Goal: Information Seeking & Learning: Check status

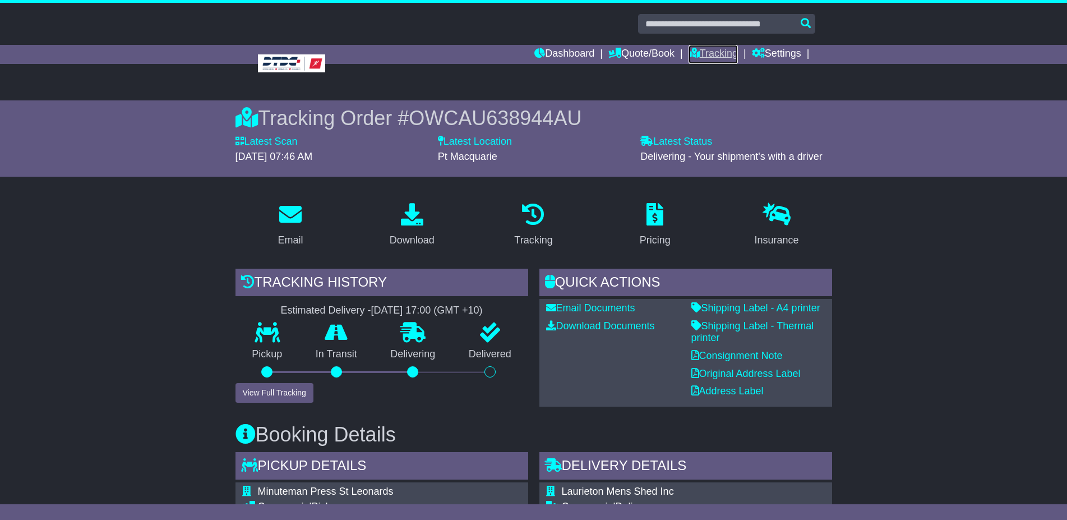
click at [699, 54] on link "Tracking" at bounding box center [713, 54] width 49 height 19
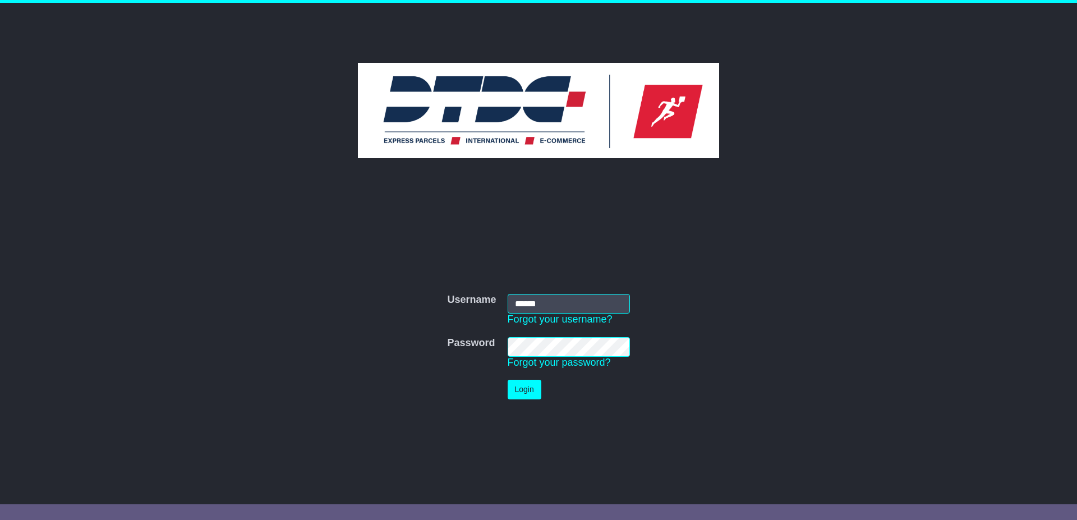
type input "******"
click at [522, 391] on button "Login" at bounding box center [525, 390] width 34 height 20
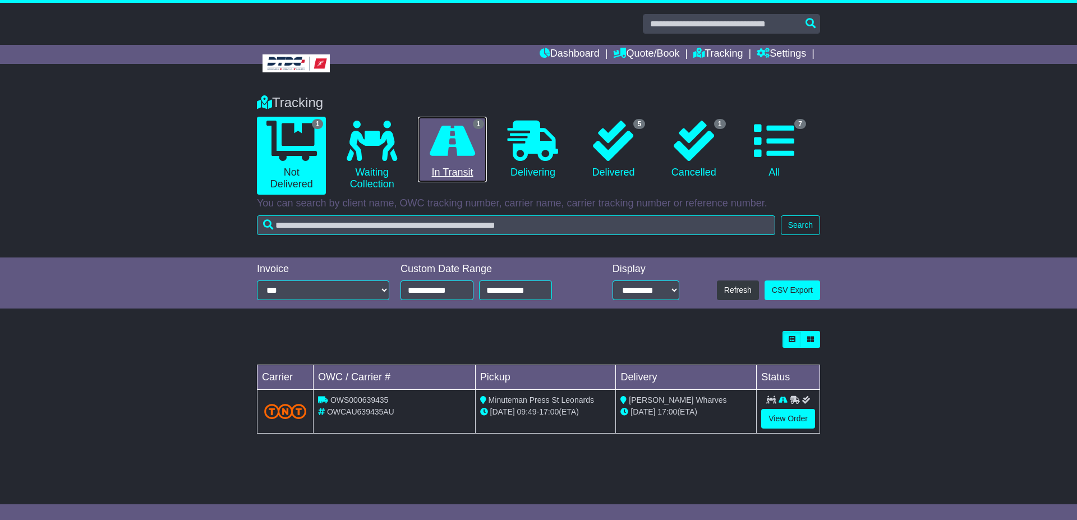
click at [446, 182] on link "1 In Transit" at bounding box center [452, 150] width 69 height 66
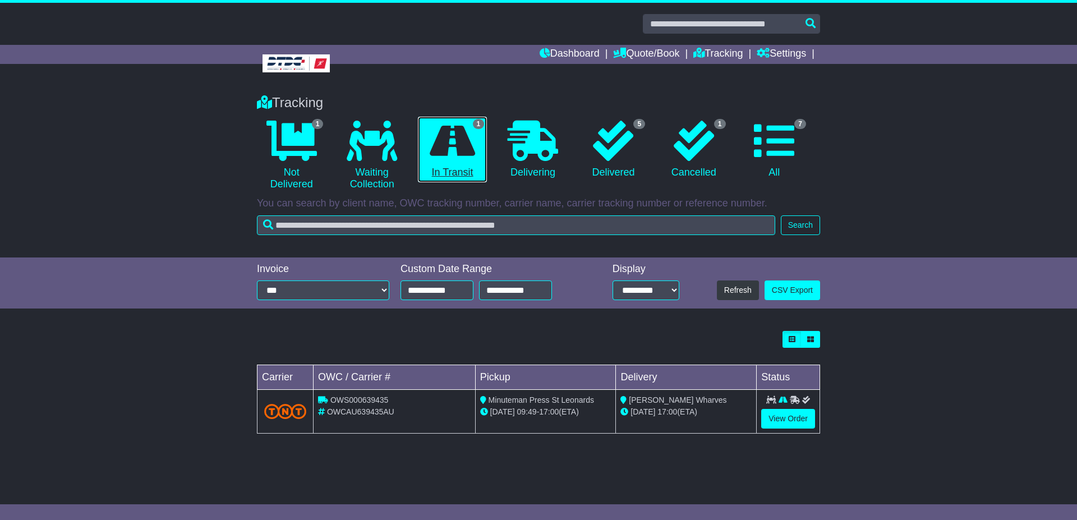
click at [452, 178] on link "1 In Transit" at bounding box center [452, 150] width 69 height 66
click at [781, 420] on link "View Order" at bounding box center [788, 419] width 54 height 20
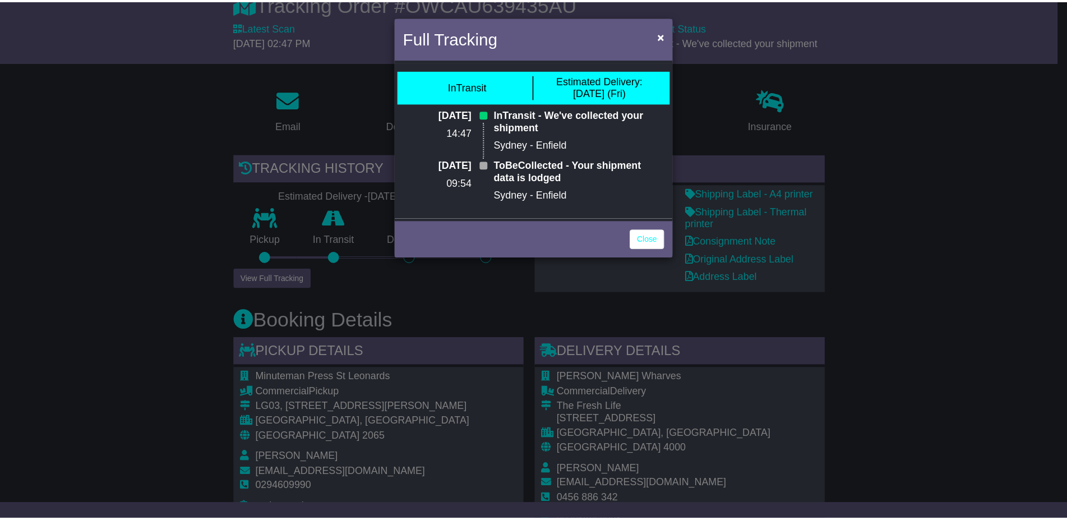
scroll to position [114, 0]
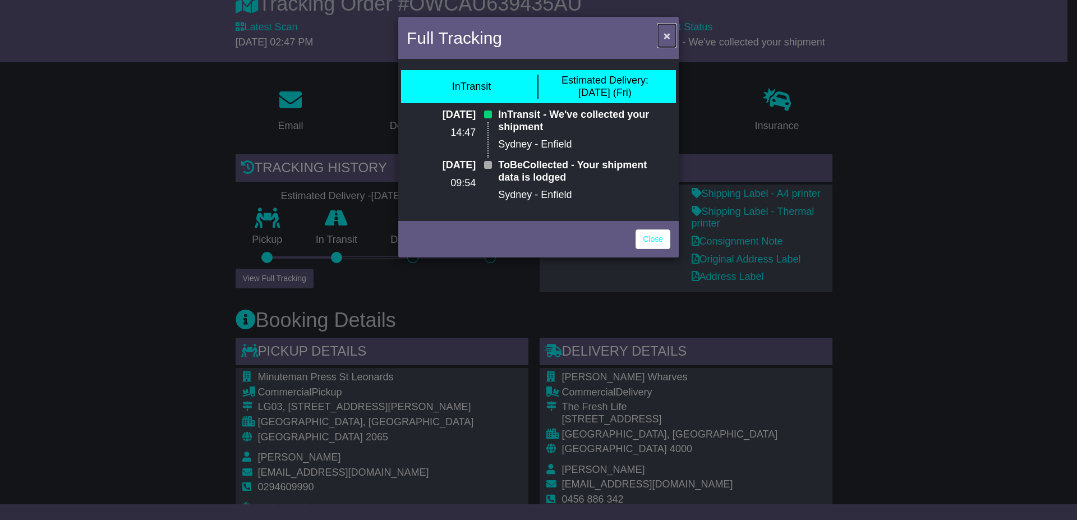
click at [669, 39] on span "×" at bounding box center [666, 35] width 7 height 13
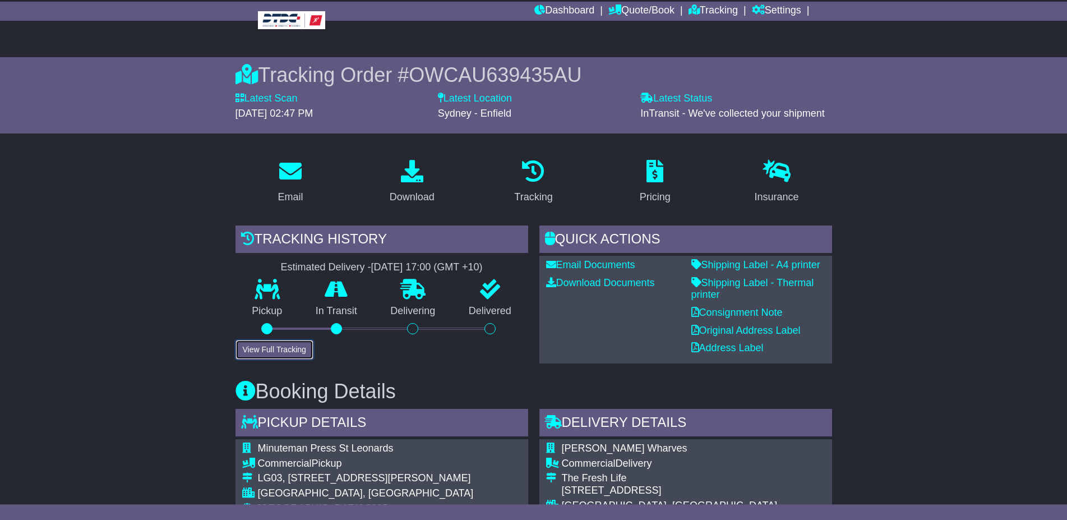
scroll to position [0, 0]
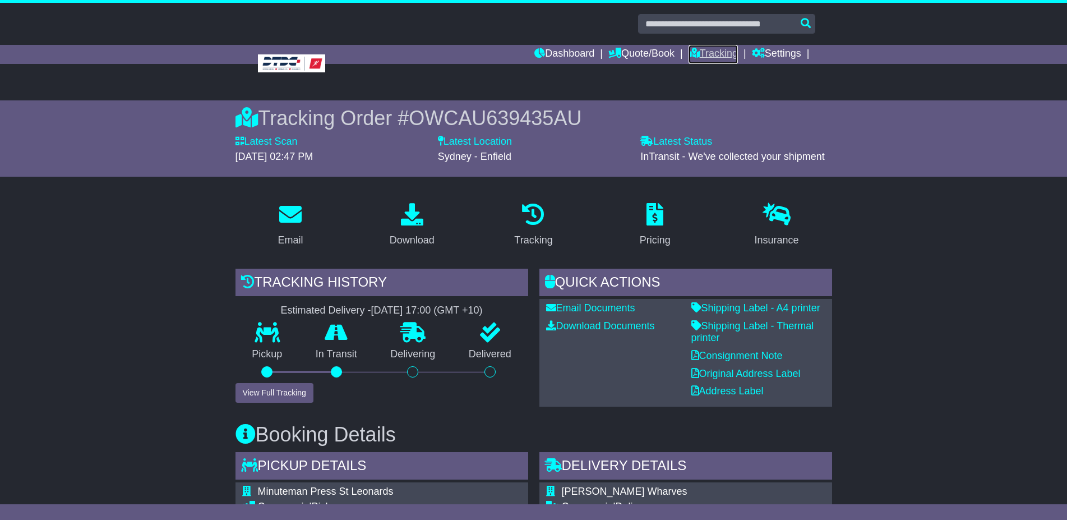
click at [701, 54] on link "Tracking" at bounding box center [713, 54] width 49 height 19
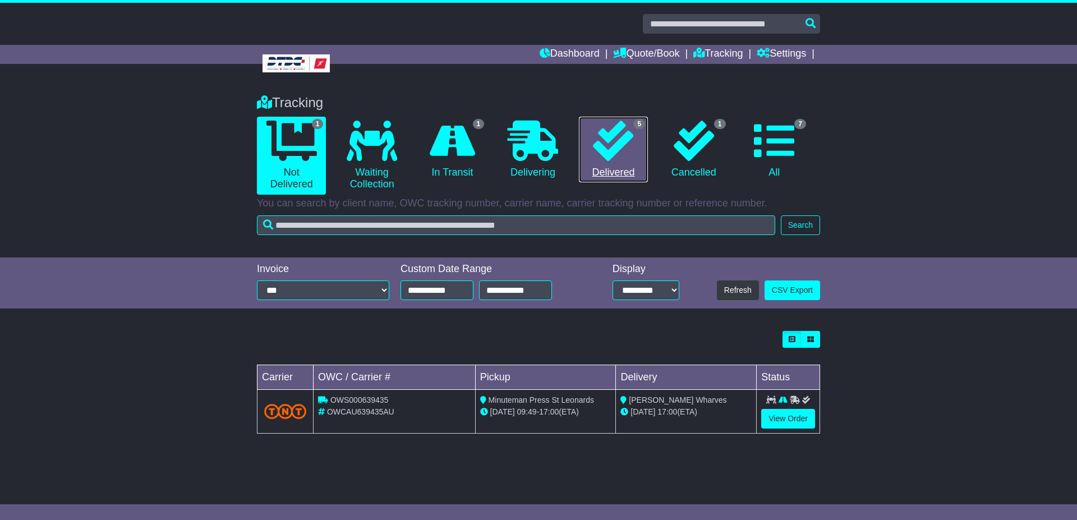
click at [622, 150] on icon at bounding box center [613, 141] width 40 height 40
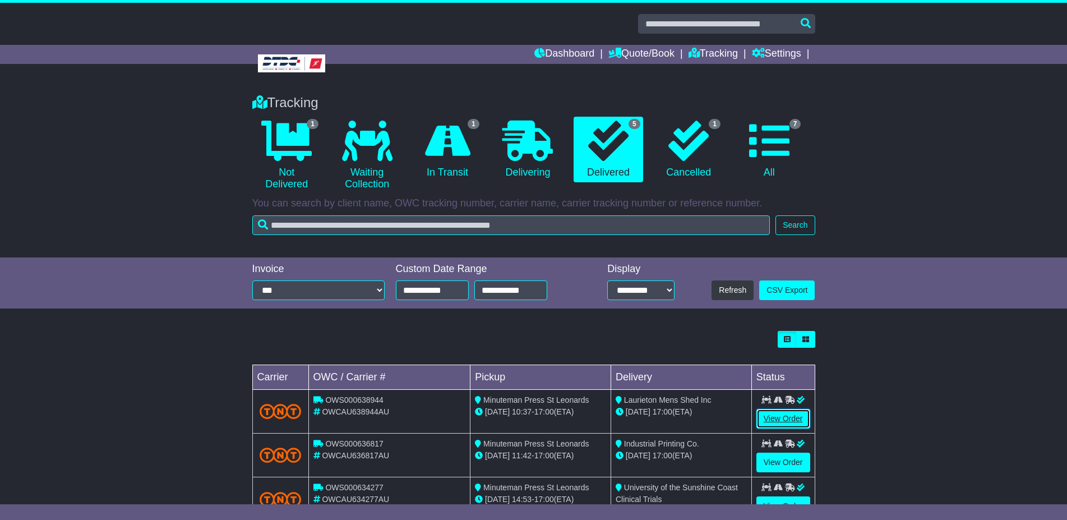
click at [790, 417] on link "View Order" at bounding box center [784, 419] width 54 height 20
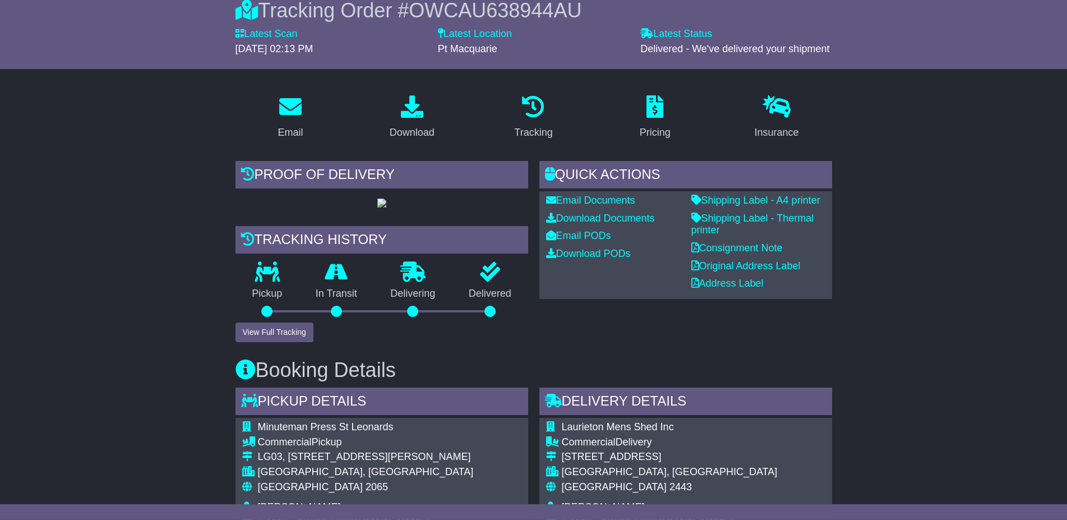
scroll to position [114, 0]
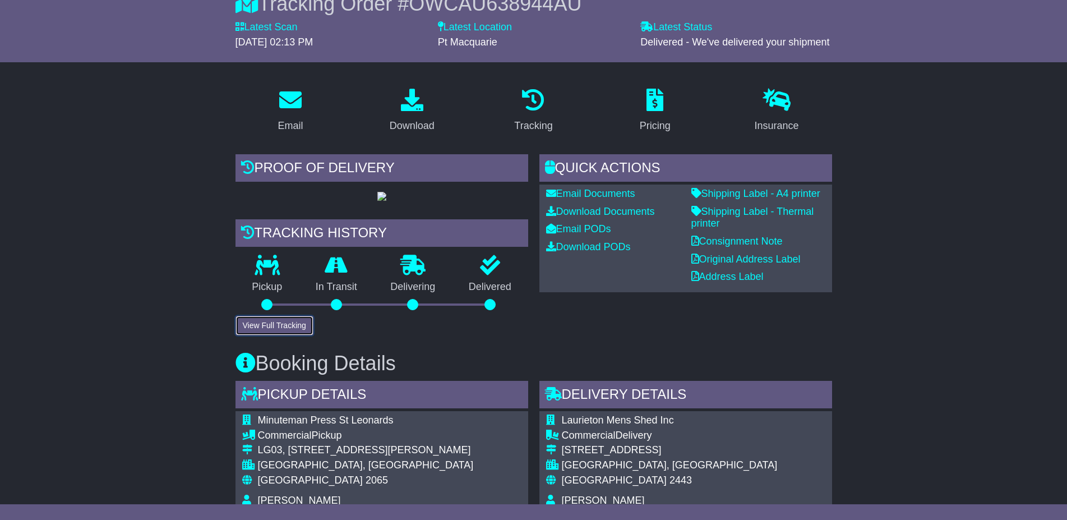
click at [272, 335] on button "View Full Tracking" at bounding box center [275, 326] width 78 height 20
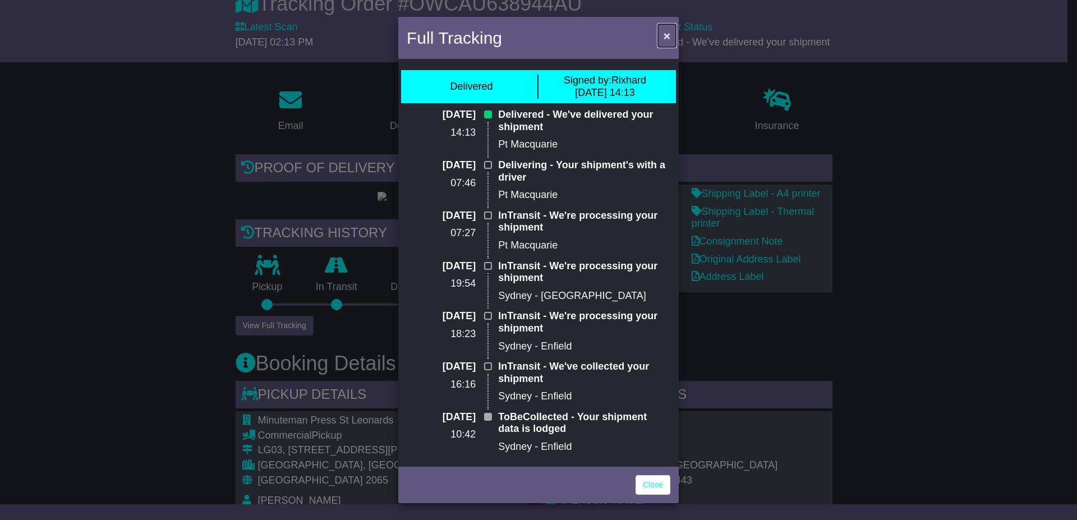
click at [666, 27] on button "×" at bounding box center [667, 35] width 18 height 23
